Goal: Task Accomplishment & Management: Manage account settings

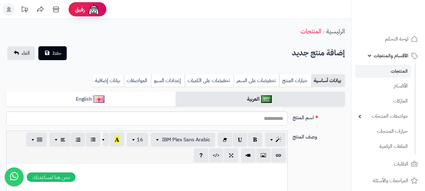
select select
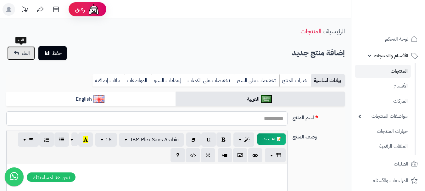
click at [19, 52] on link "الغاء" at bounding box center [21, 53] width 28 height 14
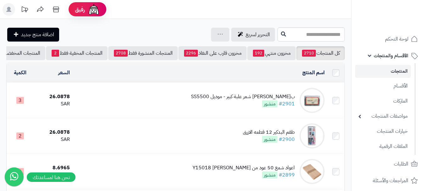
click at [7, 8] on rect at bounding box center [9, 9] width 13 height 13
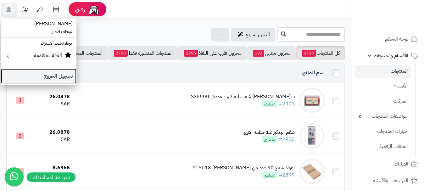
click at [52, 79] on link "تسجيل الخروج" at bounding box center [38, 76] width 75 height 15
